Goal: Task Accomplishment & Management: Use online tool/utility

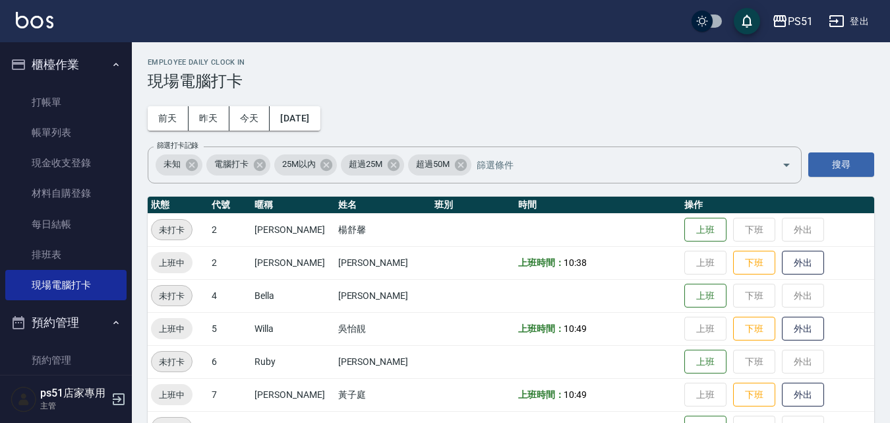
scroll to position [154, 0]
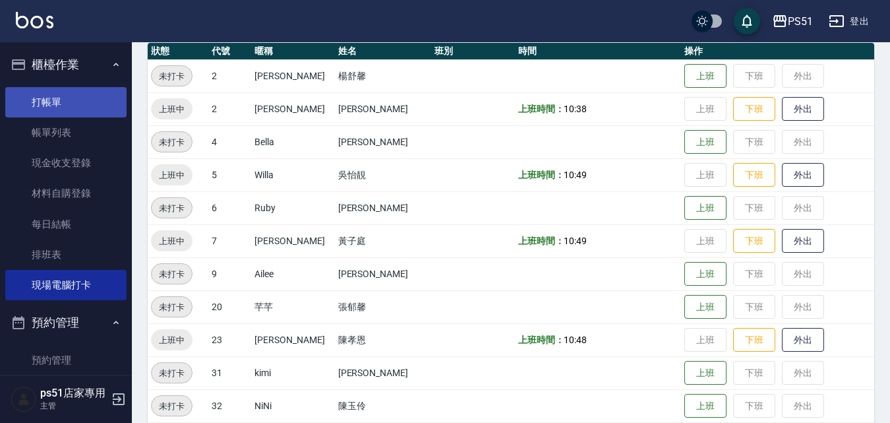
click at [100, 90] on link "打帳單" at bounding box center [65, 102] width 121 height 30
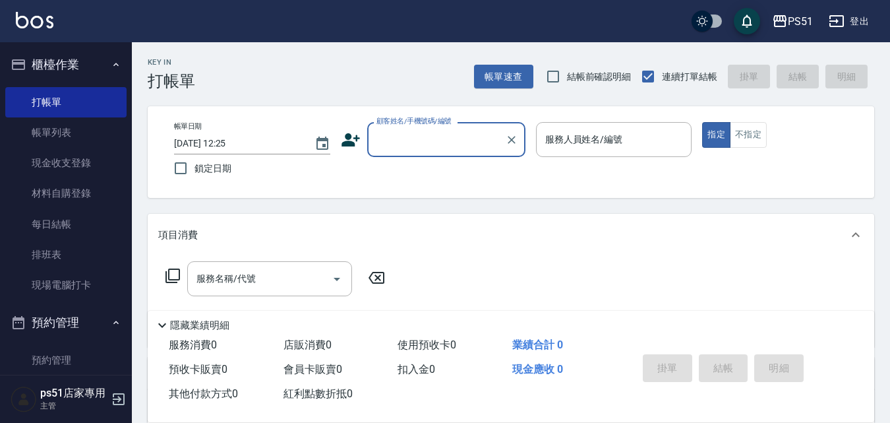
click at [363, 98] on div "Key In 打帳單 帳單速查 結帳前確認明細 連續打單結帳 掛單 結帳 明細 帳單日期 [DATE] 12:25 鎖定日期 顧客姓名/手機號碼/編號 顧客姓…" at bounding box center [511, 342] width 758 height 600
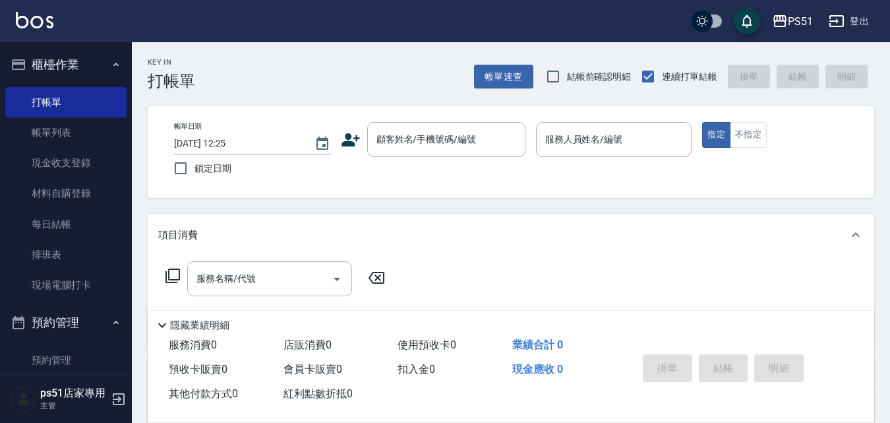
click at [363, 98] on div "Key In 打帳單 帳單速查 結帳前確認明細 連續打單結帳 掛單 結帳 明細 帳單日期 [DATE] 12:25 鎖定日期 顧客姓名/手機號碼/編號 顧客姓…" at bounding box center [511, 342] width 758 height 600
click at [298, 83] on div "Key In 打帳單 帳單速查 結帳前確認明細 連續打單結帳 掛單 結帳 明細" at bounding box center [503, 66] width 742 height 48
click at [197, 76] on div "Key In 打帳單 帳單速查 結帳前確認明細 連續打單結帳 掛單 結帳 明細" at bounding box center [503, 66] width 742 height 48
click at [364, 109] on div "帳單日期 [DATE] 12:25 鎖定日期 顧客姓名/手機號碼/編號 顧客姓名/手機號碼/編號 服務人員姓名/編號 服務人員姓名/編號 指定 不指定" at bounding box center [511, 152] width 726 height 92
click at [341, 82] on div "Key In 打帳單 帳單速查 結帳前確認明細 連續打單結帳 掛單 結帳 明細" at bounding box center [503, 66] width 742 height 48
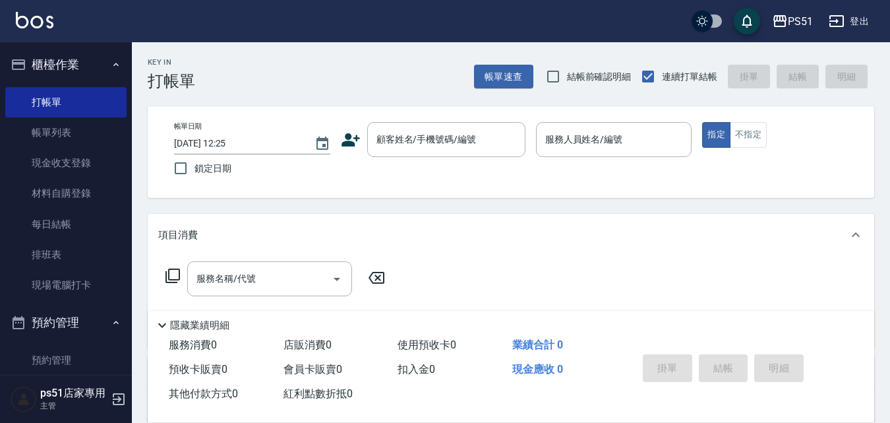
click at [364, 75] on div "Key In 打帳單 帳單速查 結帳前確認明細 連續打單結帳 掛單 結帳 明細" at bounding box center [503, 66] width 742 height 48
click at [363, 75] on div "Key In 打帳單 帳單速查 結帳前確認明細 連續打單結帳 掛單 結帳 明細" at bounding box center [503, 66] width 742 height 48
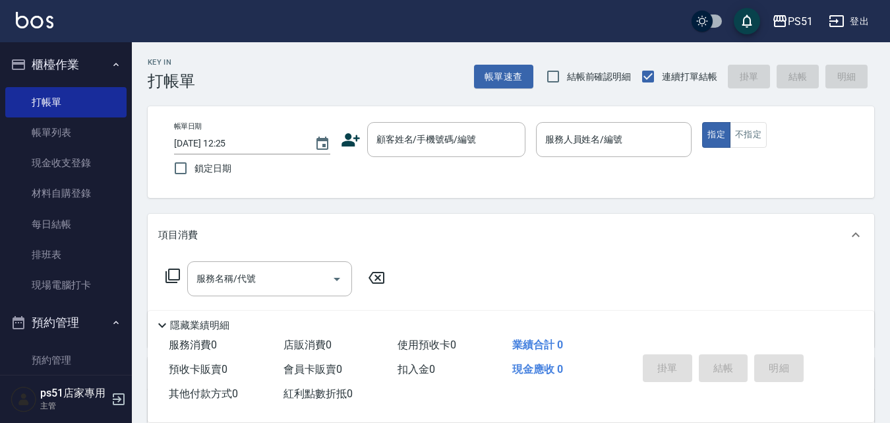
click at [363, 78] on div "Key In 打帳單 帳單速查 結帳前確認明細 連續打單結帳 掛單 結帳 明細" at bounding box center [503, 66] width 742 height 48
click at [428, 138] on div "顧客姓名/手機號碼/編號 顧客姓名/手機號碼/編號" at bounding box center [446, 139] width 158 height 35
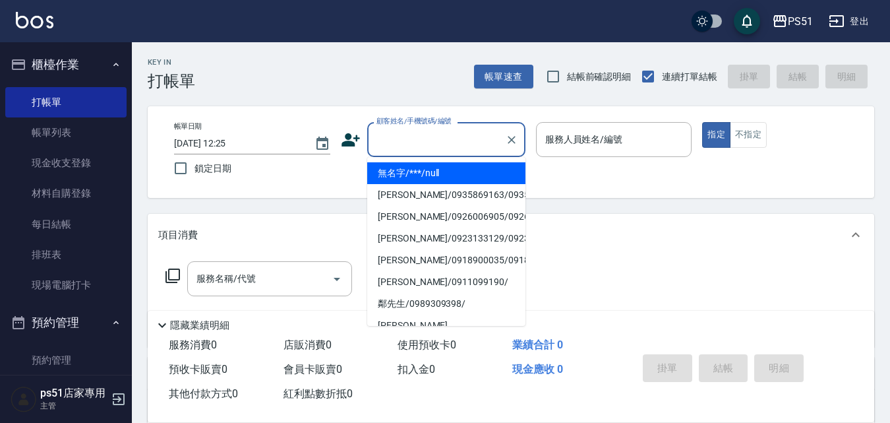
type input "無名字/***/null"
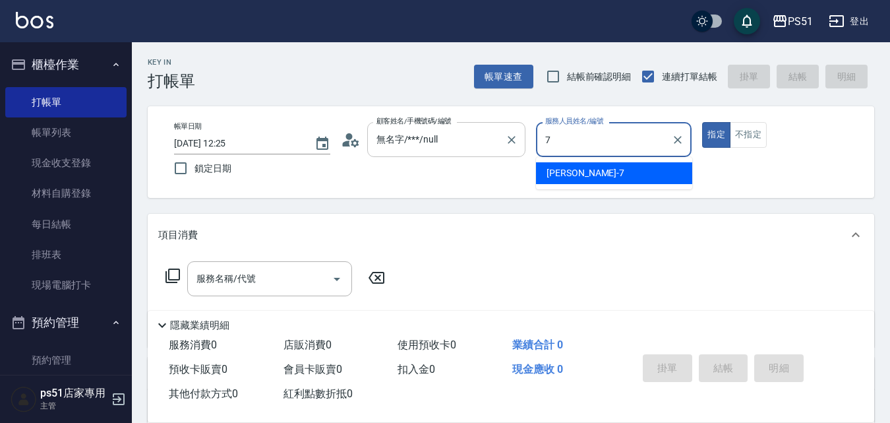
type input "[PERSON_NAME]-7"
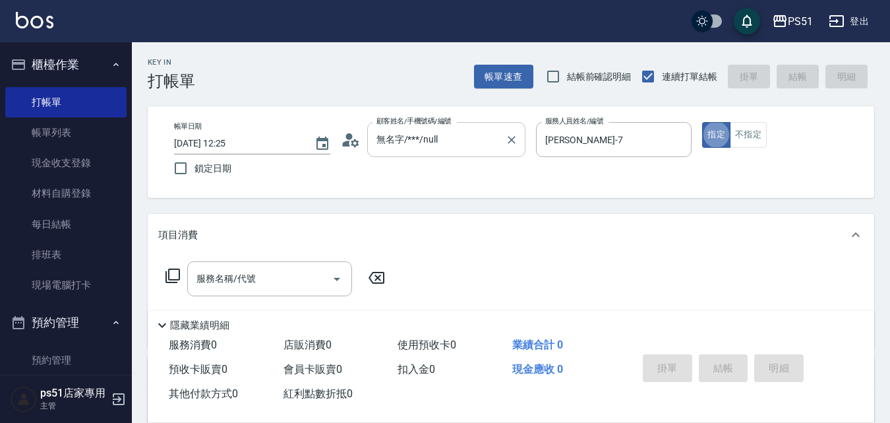
type button "true"
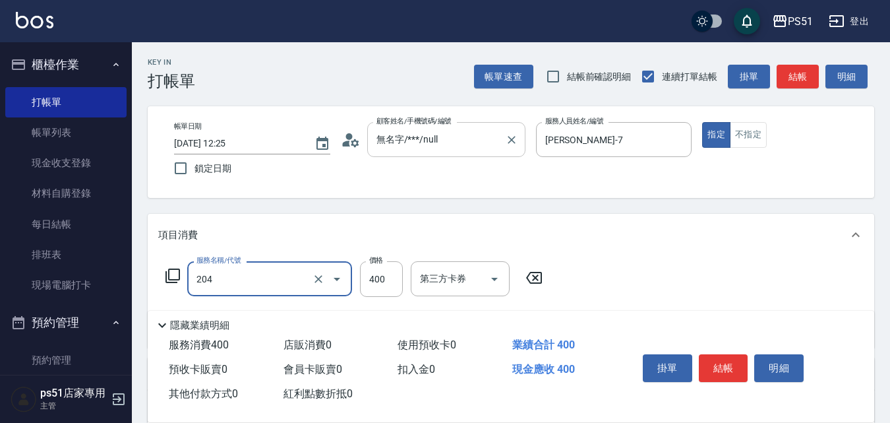
type input "B級洗+剪(204)"
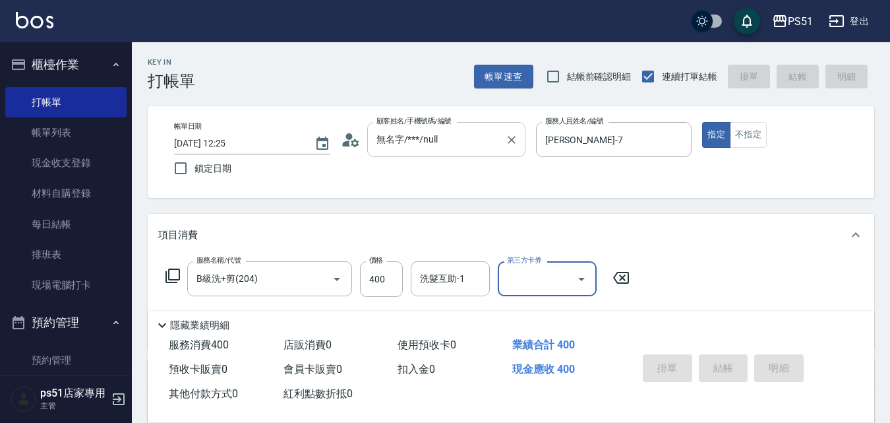
type input "[DATE] 12:34"
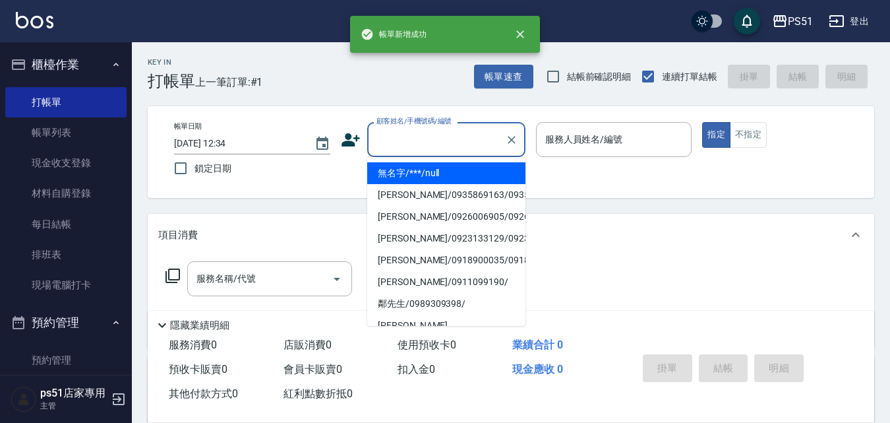
type input "無名字/***/null"
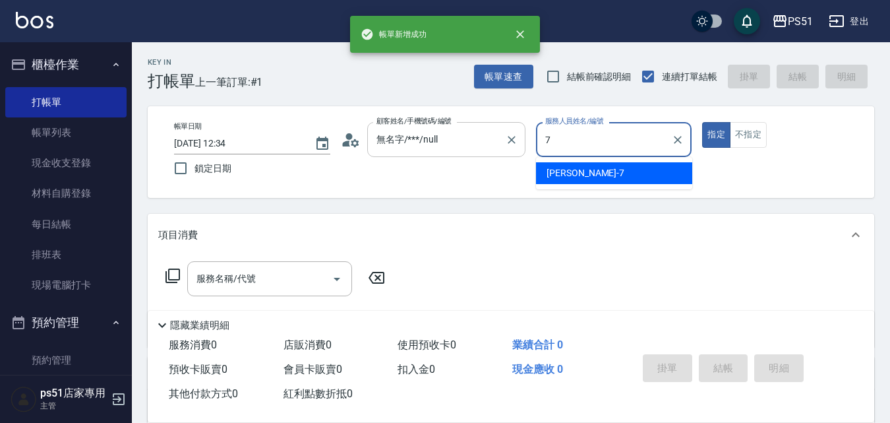
type input "[PERSON_NAME]-7"
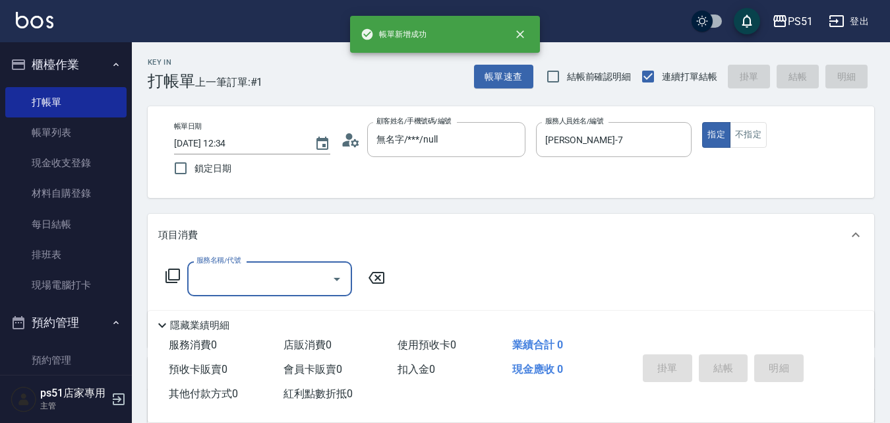
click at [180, 274] on icon at bounding box center [172, 275] width 15 height 15
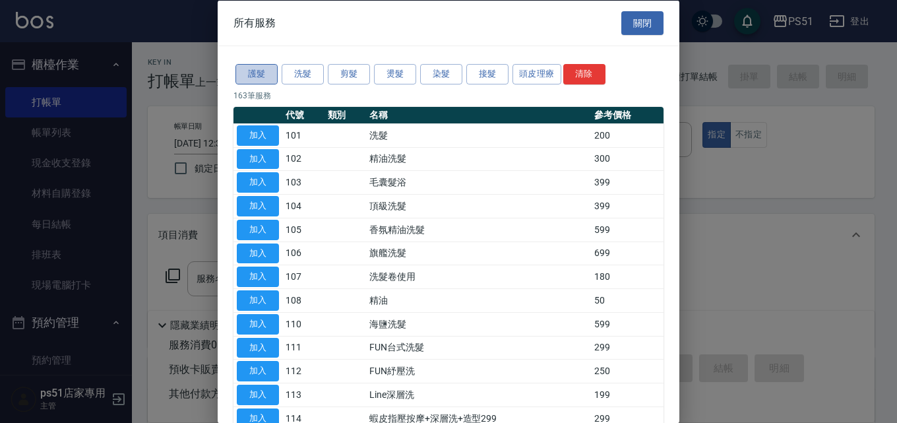
click at [269, 76] on button "護髮" at bounding box center [256, 74] width 42 height 20
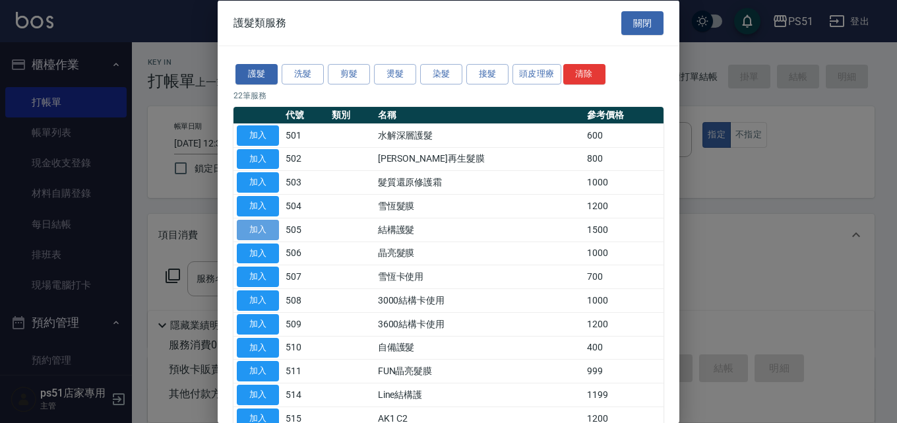
click at [254, 230] on button "加入" at bounding box center [258, 229] width 42 height 20
type input "結構護髮(505)"
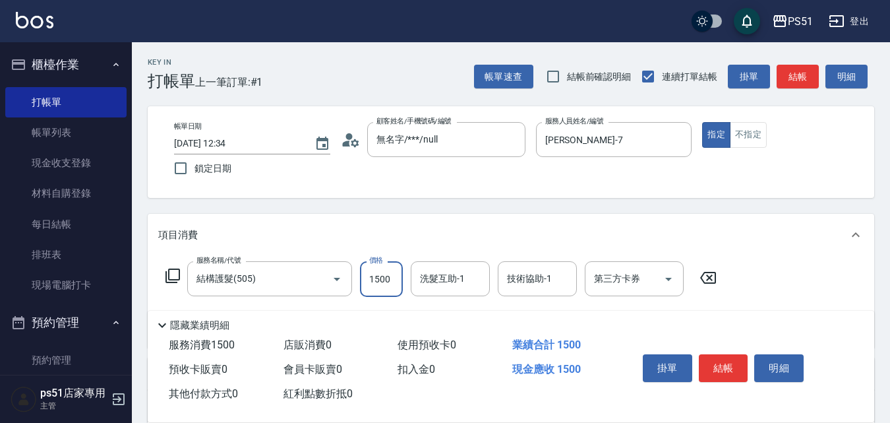
click at [375, 280] on input "1500" at bounding box center [381, 279] width 43 height 36
type input "999"
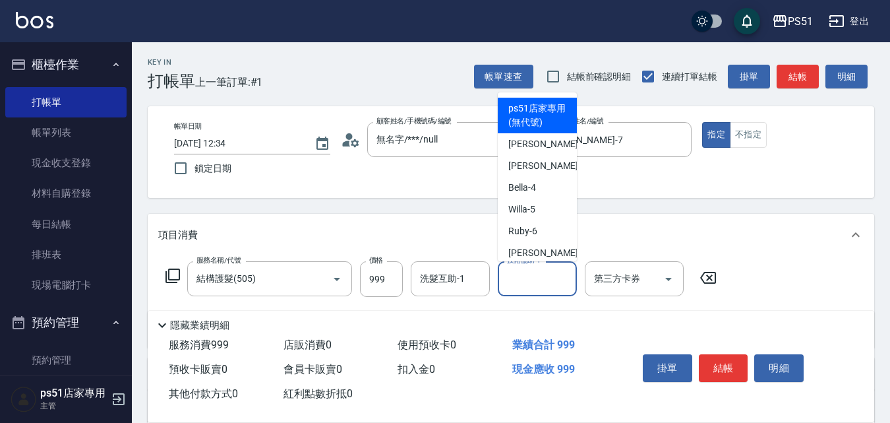
click at [550, 284] on input "技術協助-1" at bounding box center [537, 278] width 67 height 23
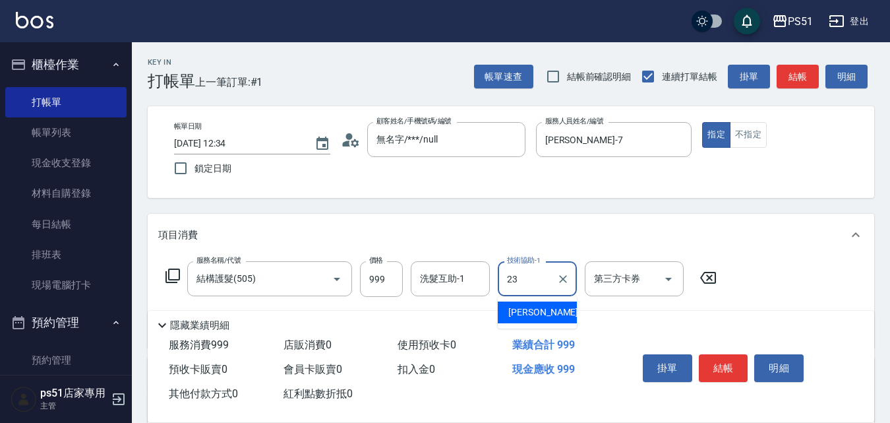
type input "[PERSON_NAME]-23"
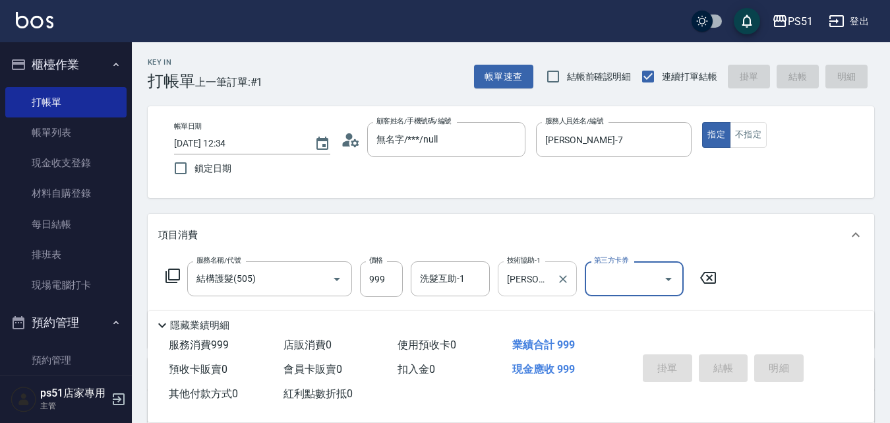
type input "[DATE] 12:35"
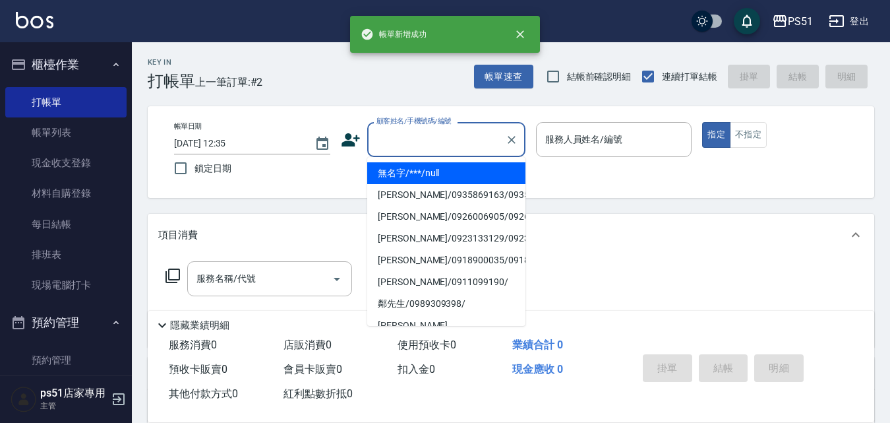
type input "無名字/***/null"
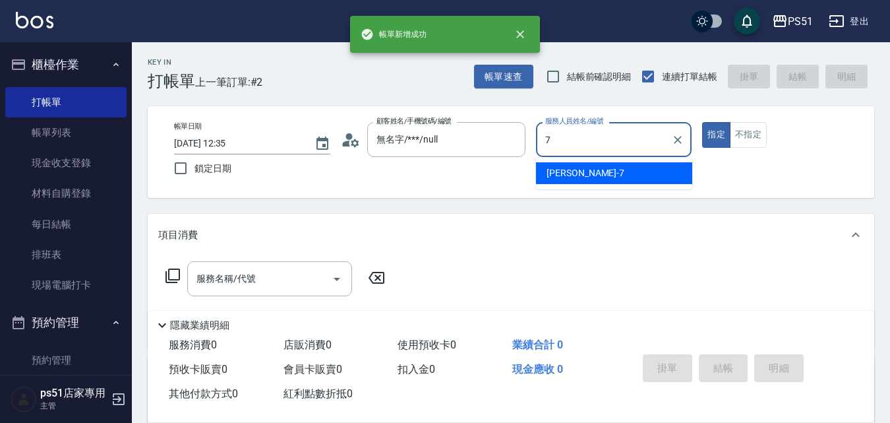
type input "[PERSON_NAME]-7"
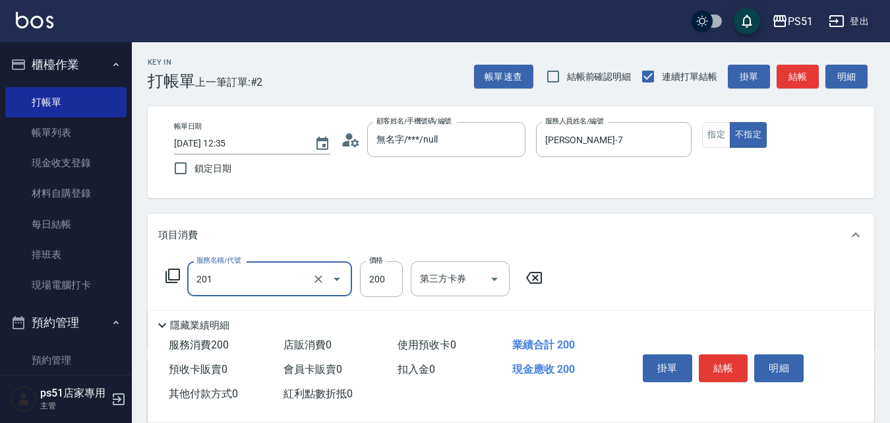
type input "Ｃ級單剪(201)"
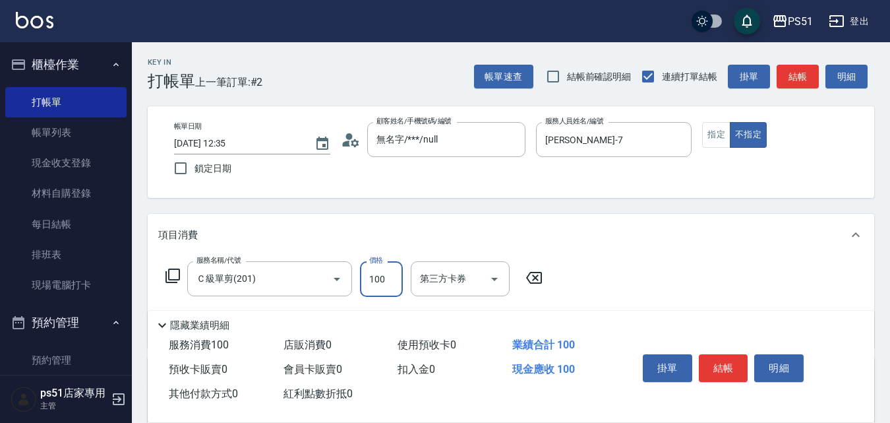
type input "100"
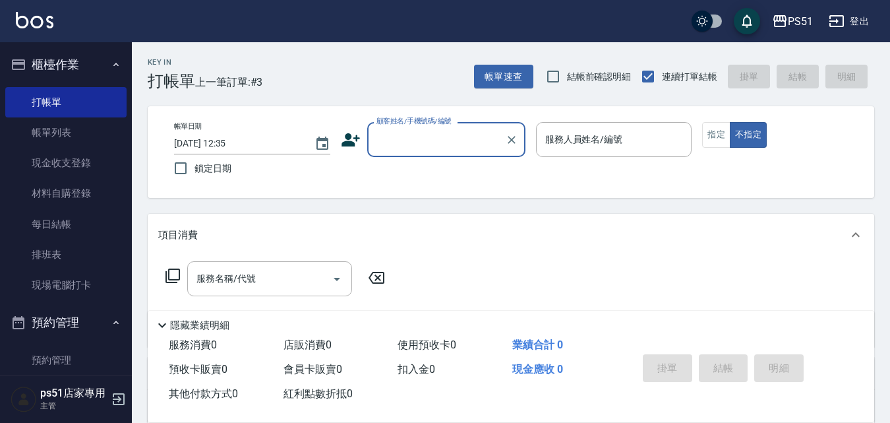
click at [395, 144] on input "顧客姓名/手機號碼/編號" at bounding box center [436, 139] width 127 height 23
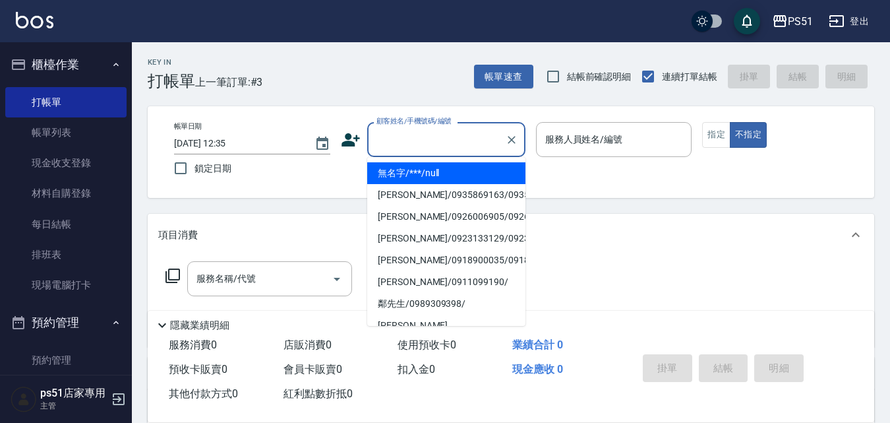
click at [409, 167] on li "無名字/***/null" at bounding box center [446, 173] width 158 height 22
type input "無名字/***/null"
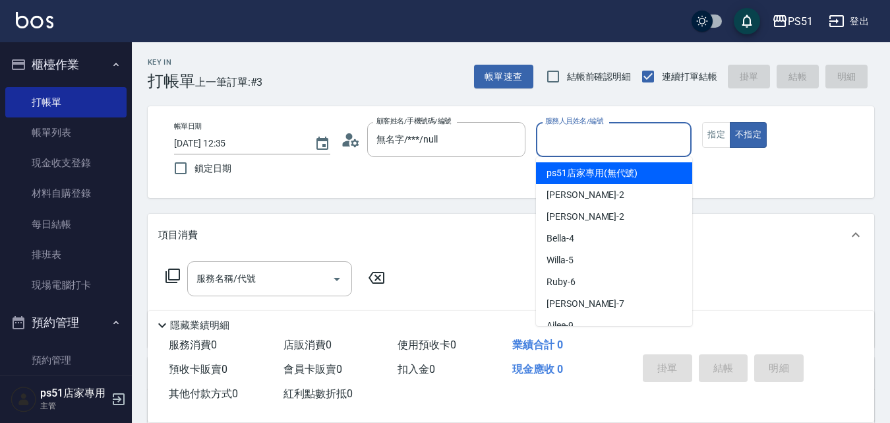
click at [570, 151] on input "服務人員姓名/編號" at bounding box center [614, 139] width 144 height 23
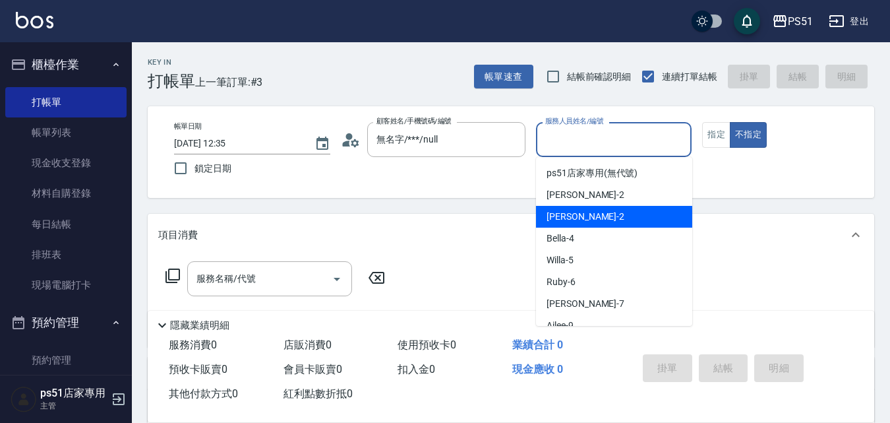
click at [581, 209] on div "[PERSON_NAME] -2" at bounding box center [614, 217] width 156 height 22
type input "[PERSON_NAME]-2"
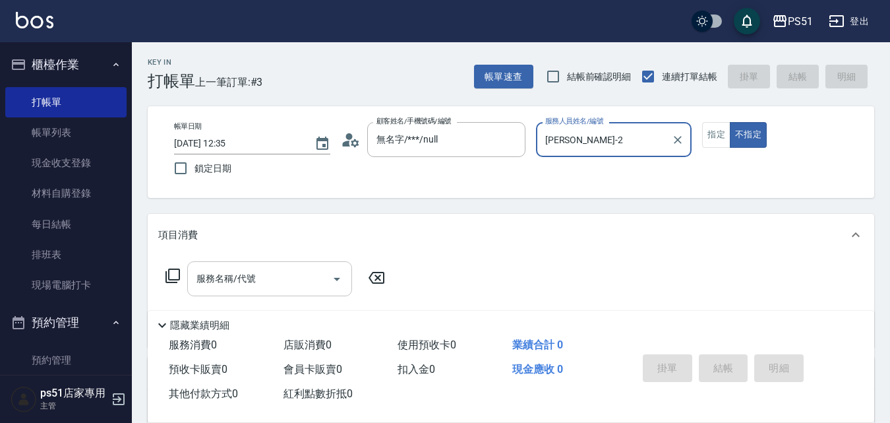
click at [229, 274] on div "服務名稱/代號 服務名稱/代號" at bounding box center [269, 278] width 165 height 35
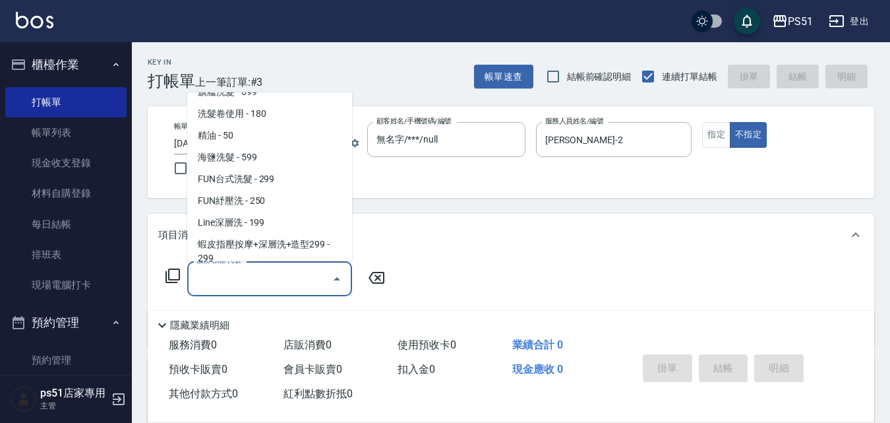
scroll to position [154, 0]
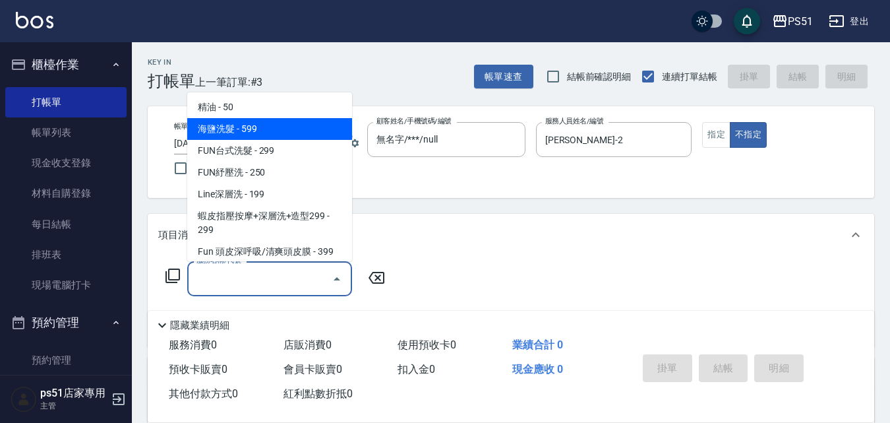
click at [278, 121] on span "海鹽洗髮 - 599" at bounding box center [269, 129] width 165 height 22
type input "海鹽洗髮(110)"
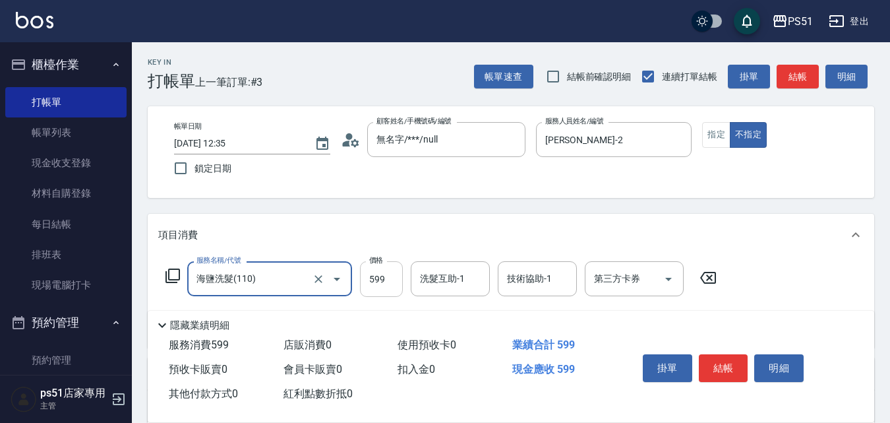
click at [371, 296] on input "599" at bounding box center [381, 279] width 43 height 36
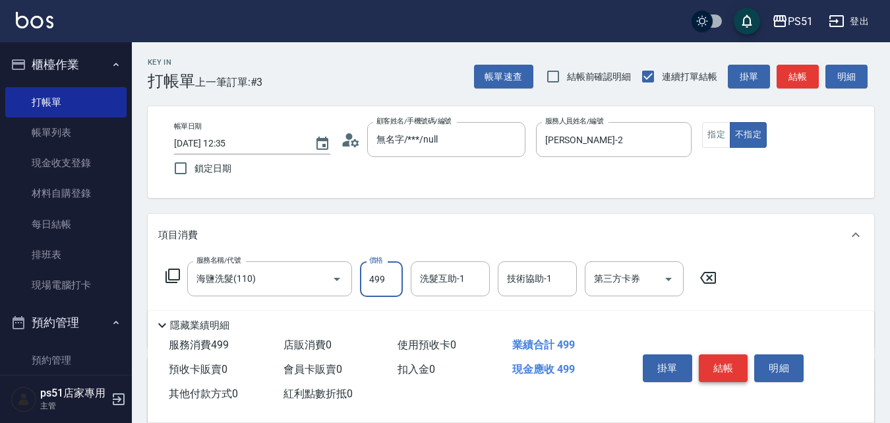
type input "499"
click at [740, 361] on button "結帳" at bounding box center [723, 368] width 49 height 28
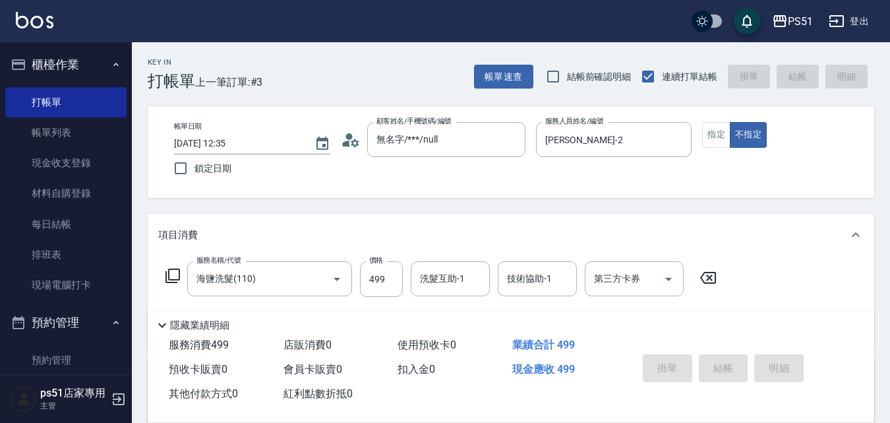
type input "[DATE] 12:36"
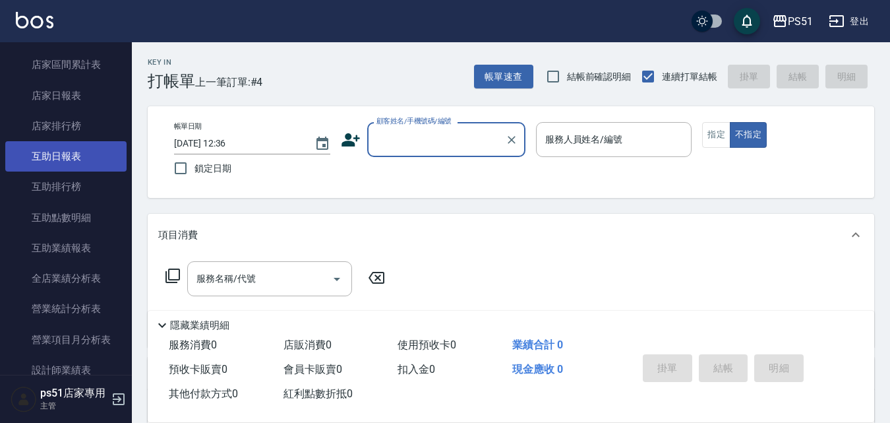
scroll to position [615, 0]
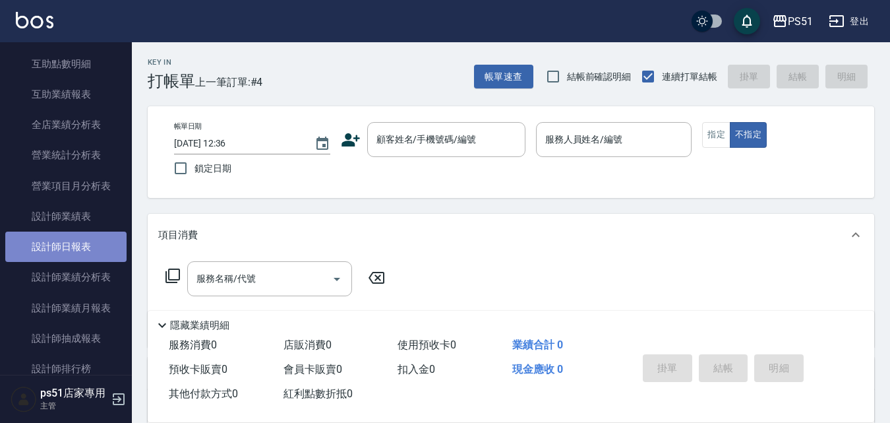
click at [93, 241] on link "設計師日報表" at bounding box center [65, 246] width 121 height 30
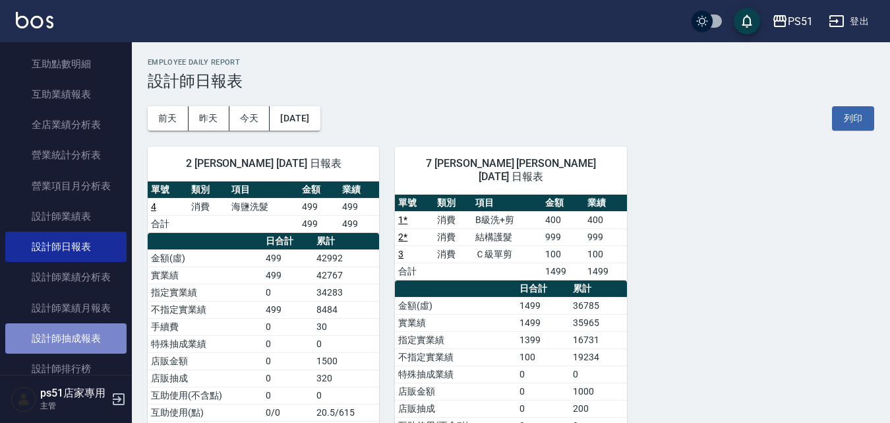
click at [78, 334] on link "設計師抽成報表" at bounding box center [65, 338] width 121 height 30
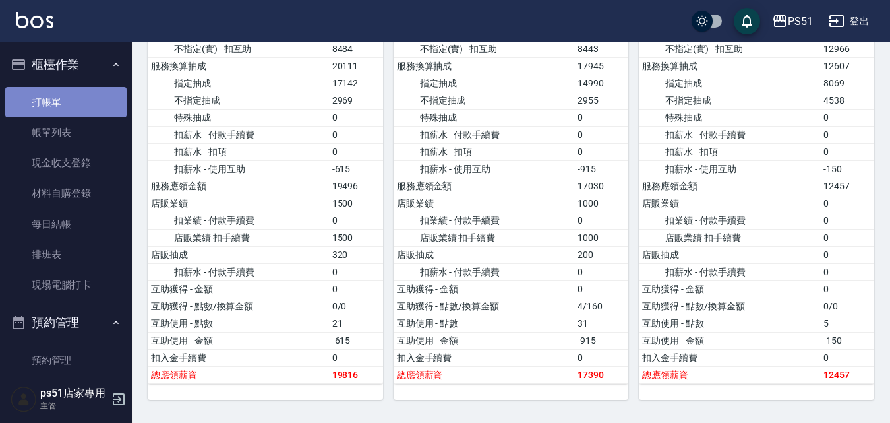
click at [69, 97] on link "打帳單" at bounding box center [65, 102] width 121 height 30
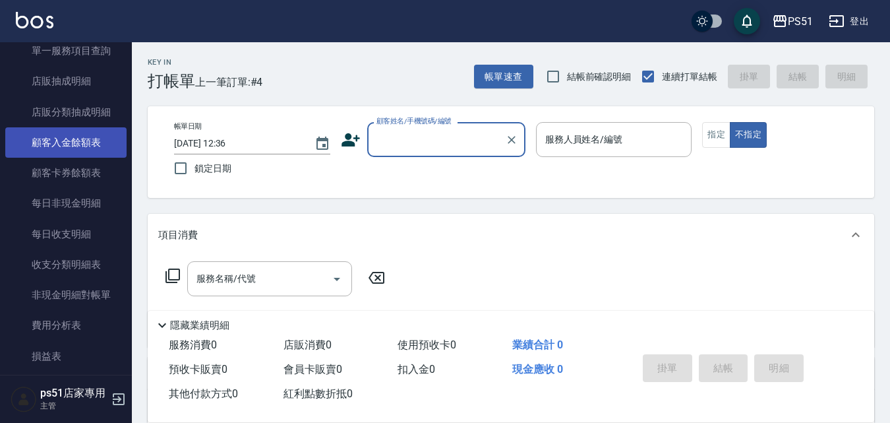
scroll to position [747, 0]
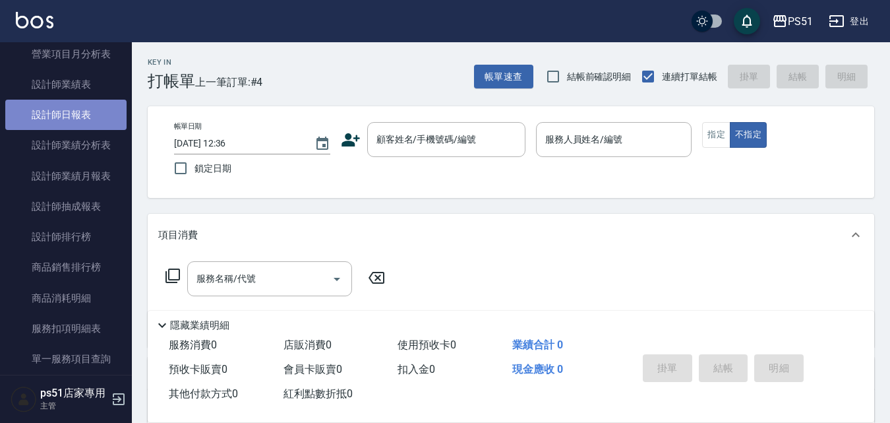
click at [82, 123] on link "設計師日報表" at bounding box center [65, 115] width 121 height 30
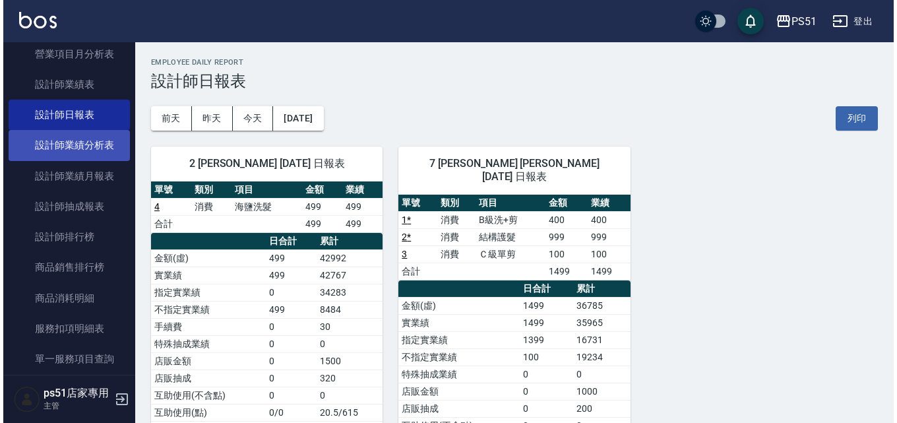
scroll to position [901, 0]
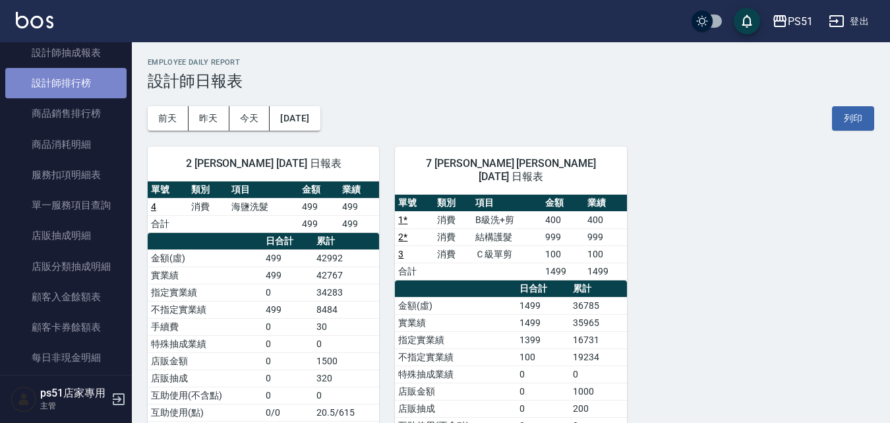
click at [84, 82] on link "設計師排行榜" at bounding box center [65, 83] width 121 height 30
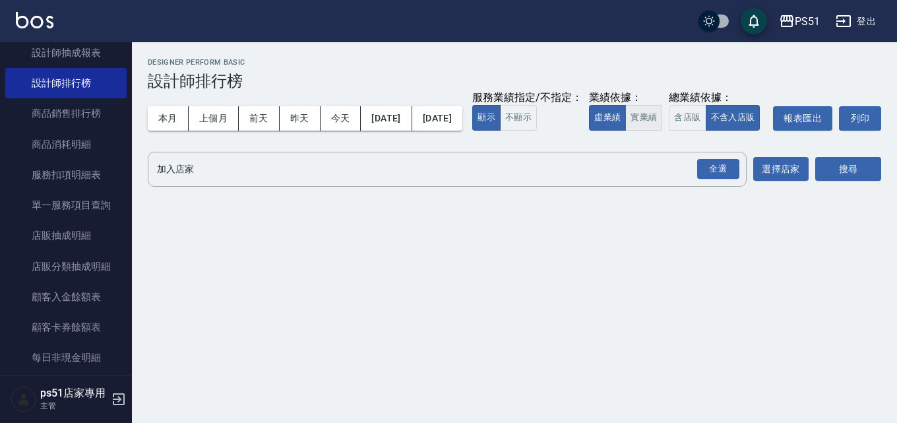
click at [625, 131] on button "實業績" at bounding box center [643, 118] width 37 height 26
click at [721, 179] on div "全選" at bounding box center [718, 169] width 42 height 20
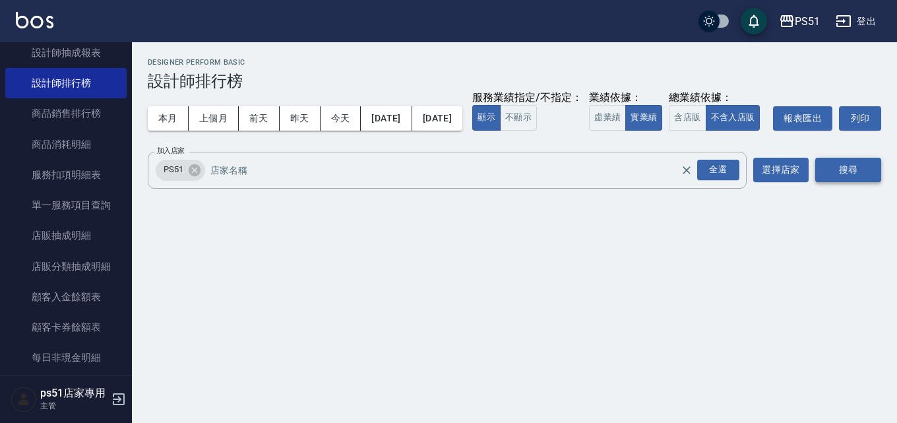
click at [839, 182] on button "搜尋" at bounding box center [848, 170] width 66 height 24
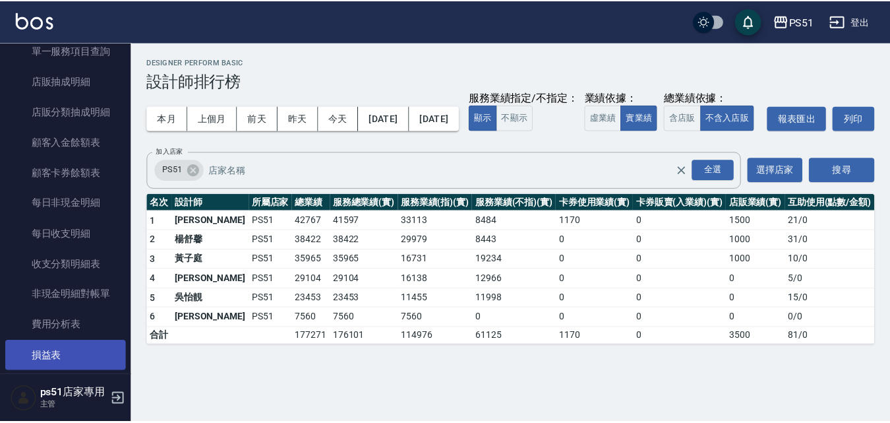
scroll to position [901, 0]
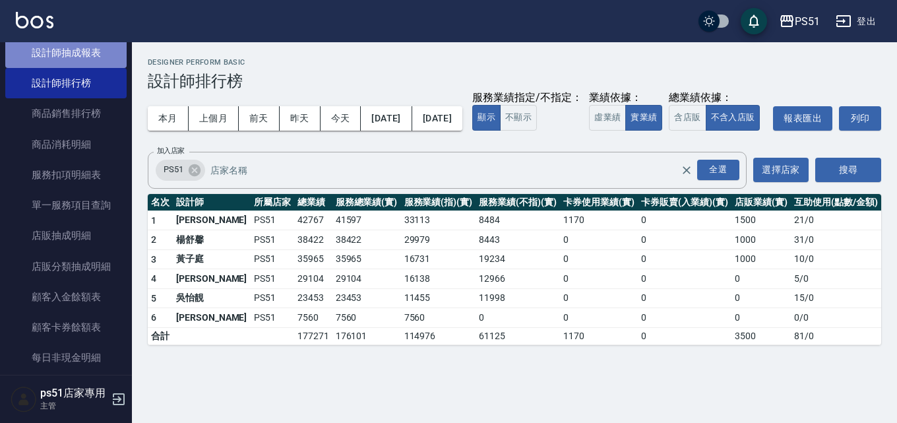
click at [98, 57] on link "設計師抽成報表" at bounding box center [65, 53] width 121 height 30
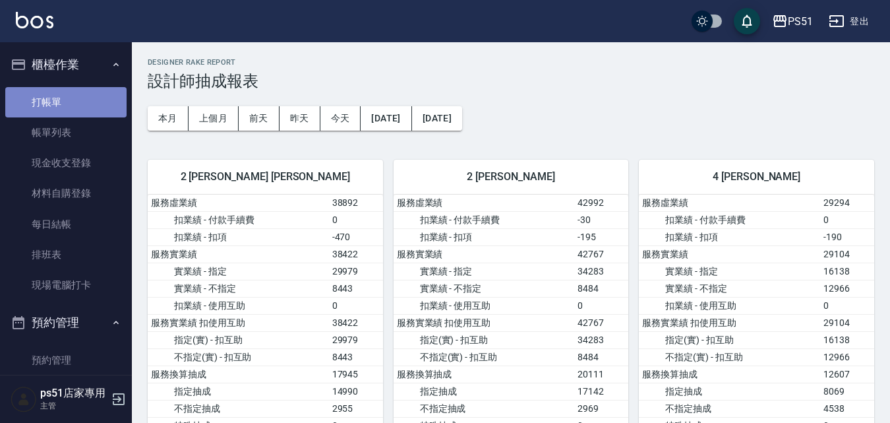
click at [86, 102] on link "打帳單" at bounding box center [65, 102] width 121 height 30
